Goal: Task Accomplishment & Management: Manage account settings

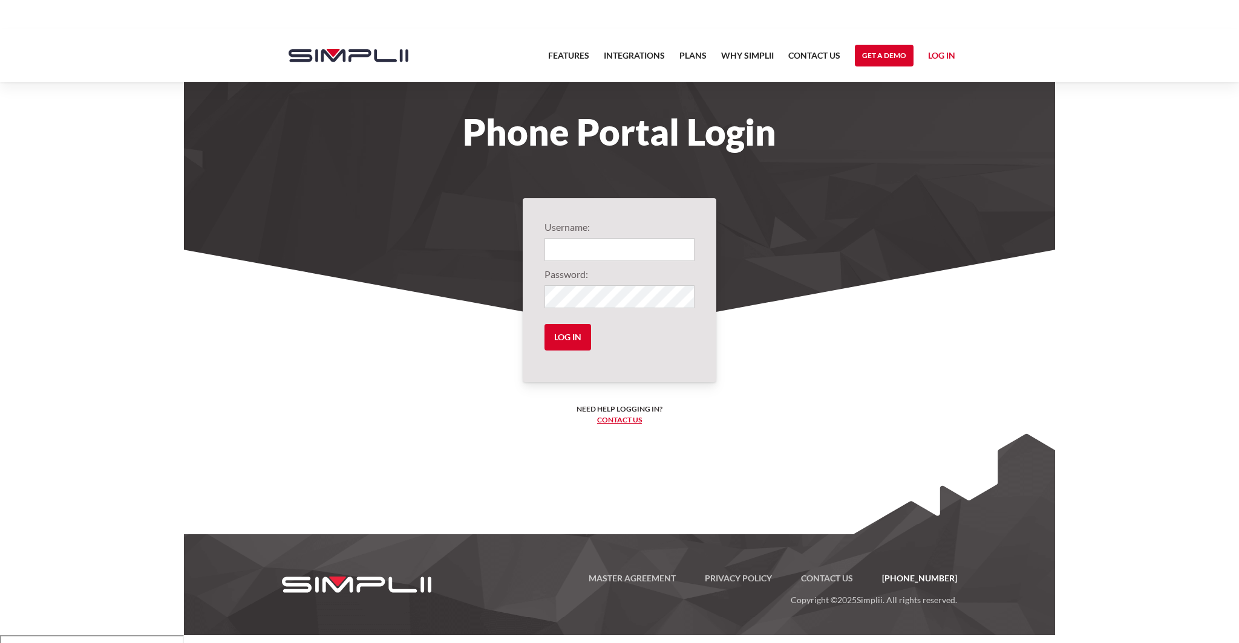
type input "0"
click at [544, 324] on input "Log in" at bounding box center [567, 337] width 47 height 27
click at [556, 336] on input "Log in" at bounding box center [567, 337] width 47 height 27
click at [565, 337] on input "Log in" at bounding box center [567, 337] width 47 height 27
click at [578, 337] on input "Log in" at bounding box center [567, 337] width 47 height 27
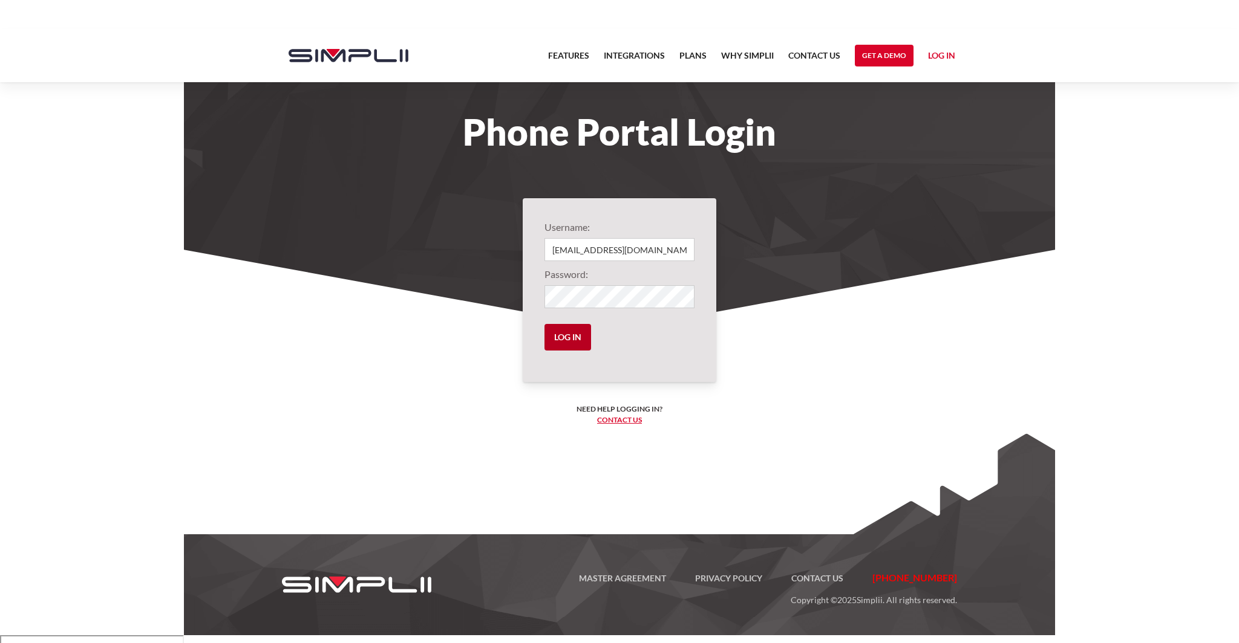
click at [575, 339] on input "Log in" at bounding box center [567, 337] width 47 height 27
drag, startPoint x: 629, startPoint y: 249, endPoint x: 662, endPoint y: 246, distance: 32.8
click at [662, 247] on input "[EMAIL_ADDRESS][DOMAIN_NAME]" at bounding box center [619, 249] width 150 height 23
type input "1001@davispainting"
click at [570, 339] on input "Log in" at bounding box center [567, 337] width 47 height 27
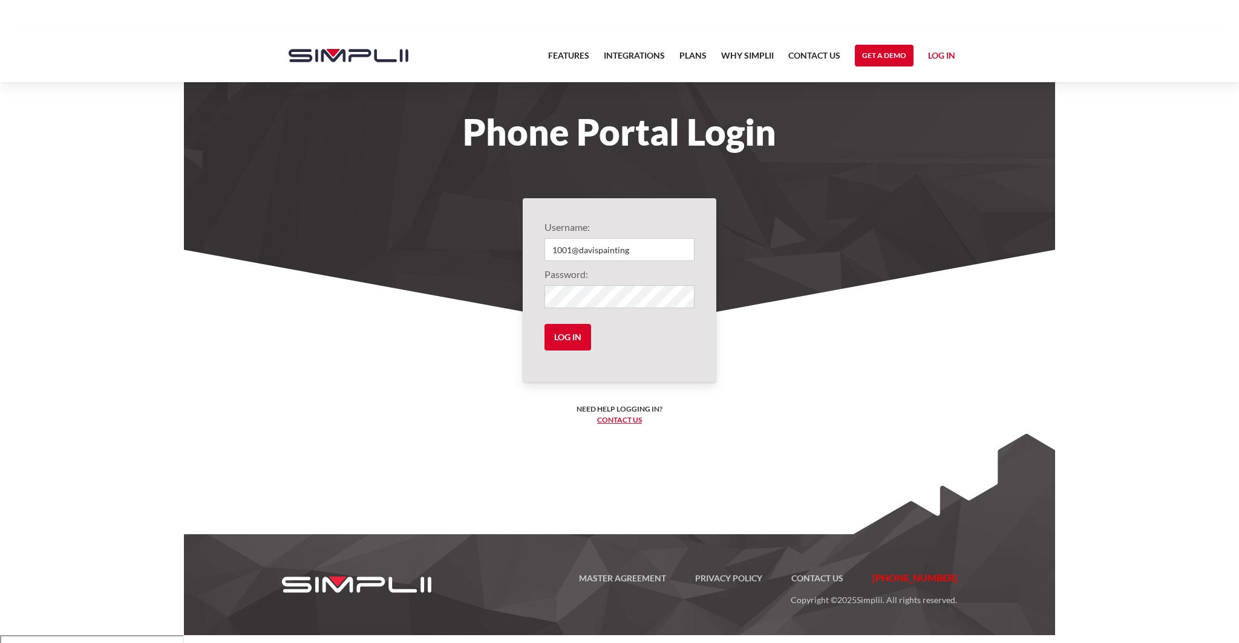
click at [539, 327] on div "Username: 1001@davispainting Password: Log in Need help logging in? ‍ Contact u…" at bounding box center [620, 290] width 194 height 184
click at [591, 328] on input "Log in" at bounding box center [567, 337] width 47 height 27
click at [572, 330] on input "Log in" at bounding box center [567, 337] width 47 height 27
